Goal: Navigation & Orientation: Understand site structure

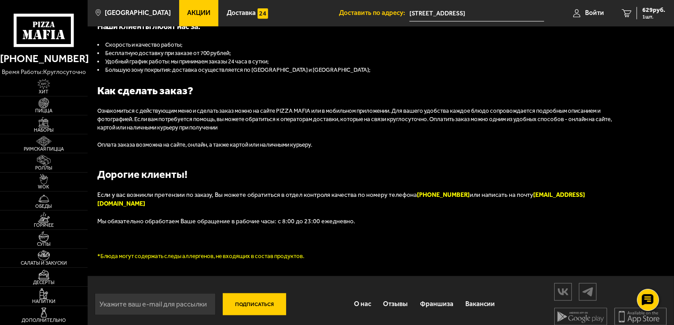
scroll to position [881, 0]
click at [61, 30] on use at bounding box center [62, 34] width 6 height 9
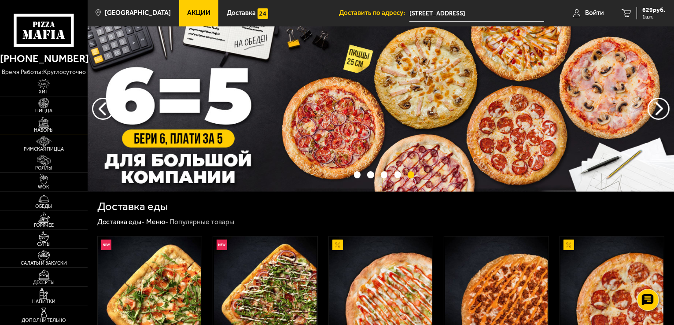
click at [43, 124] on img at bounding box center [43, 122] width 27 height 11
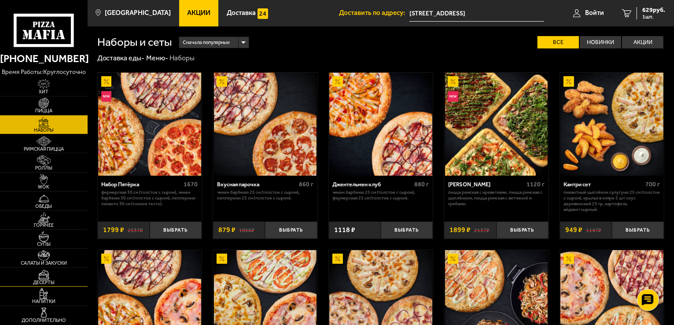
click at [44, 276] on img at bounding box center [43, 275] width 27 height 11
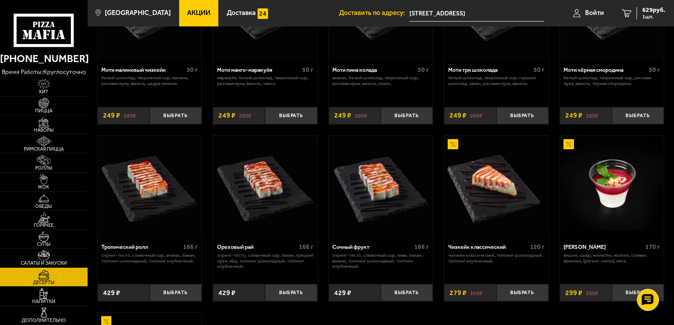
scroll to position [132, 0]
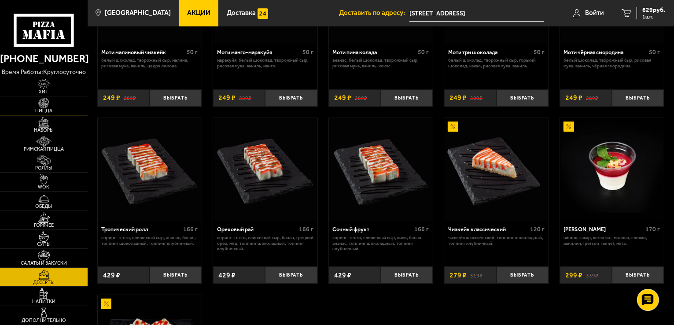
click at [42, 109] on span "Пицца" at bounding box center [44, 110] width 88 height 5
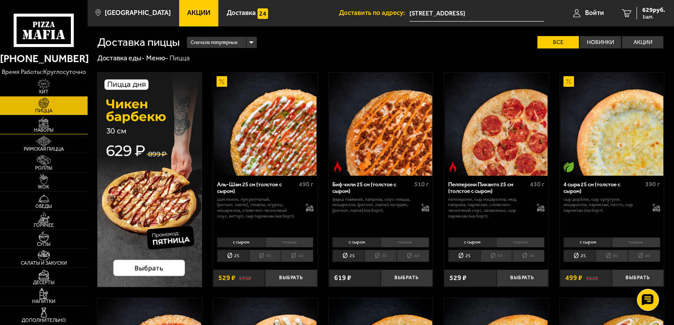
click at [47, 128] on span "Наборы" at bounding box center [44, 130] width 88 height 5
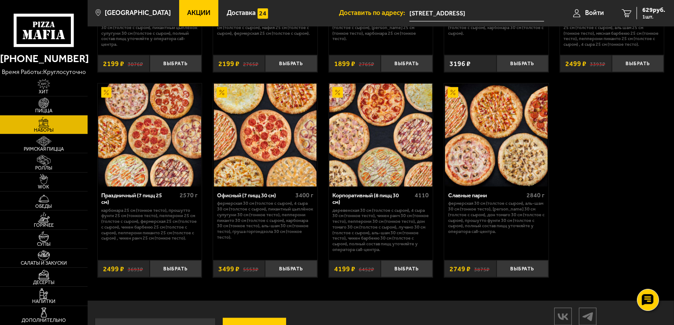
scroll to position [1102, 0]
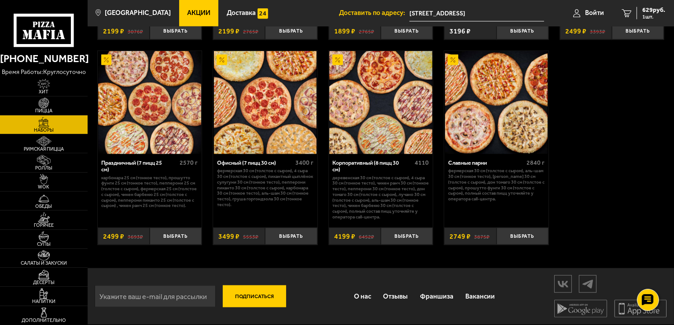
click at [58, 22] on icon at bounding box center [44, 30] width 61 height 33
